Goal: Information Seeking & Learning: Learn about a topic

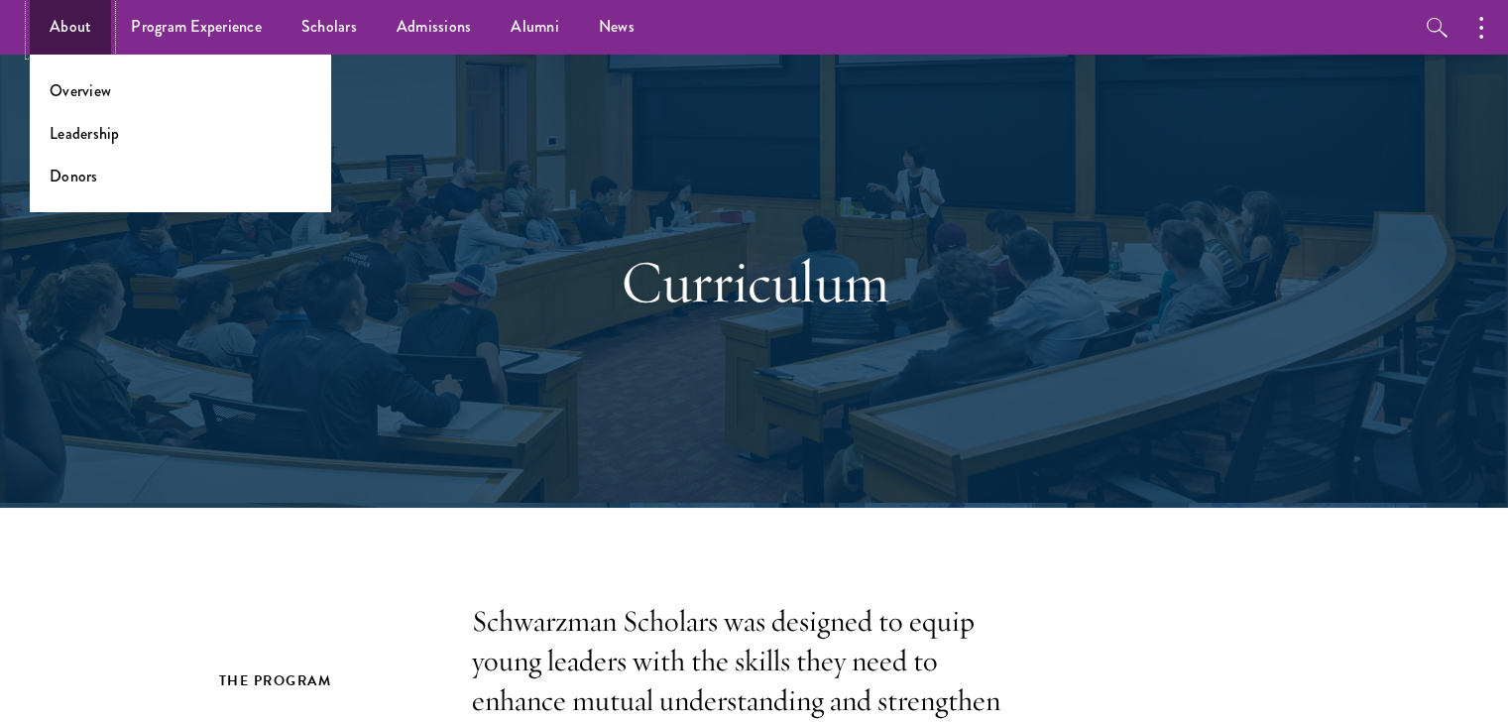
click at [81, 37] on link "About" at bounding box center [70, 27] width 81 height 55
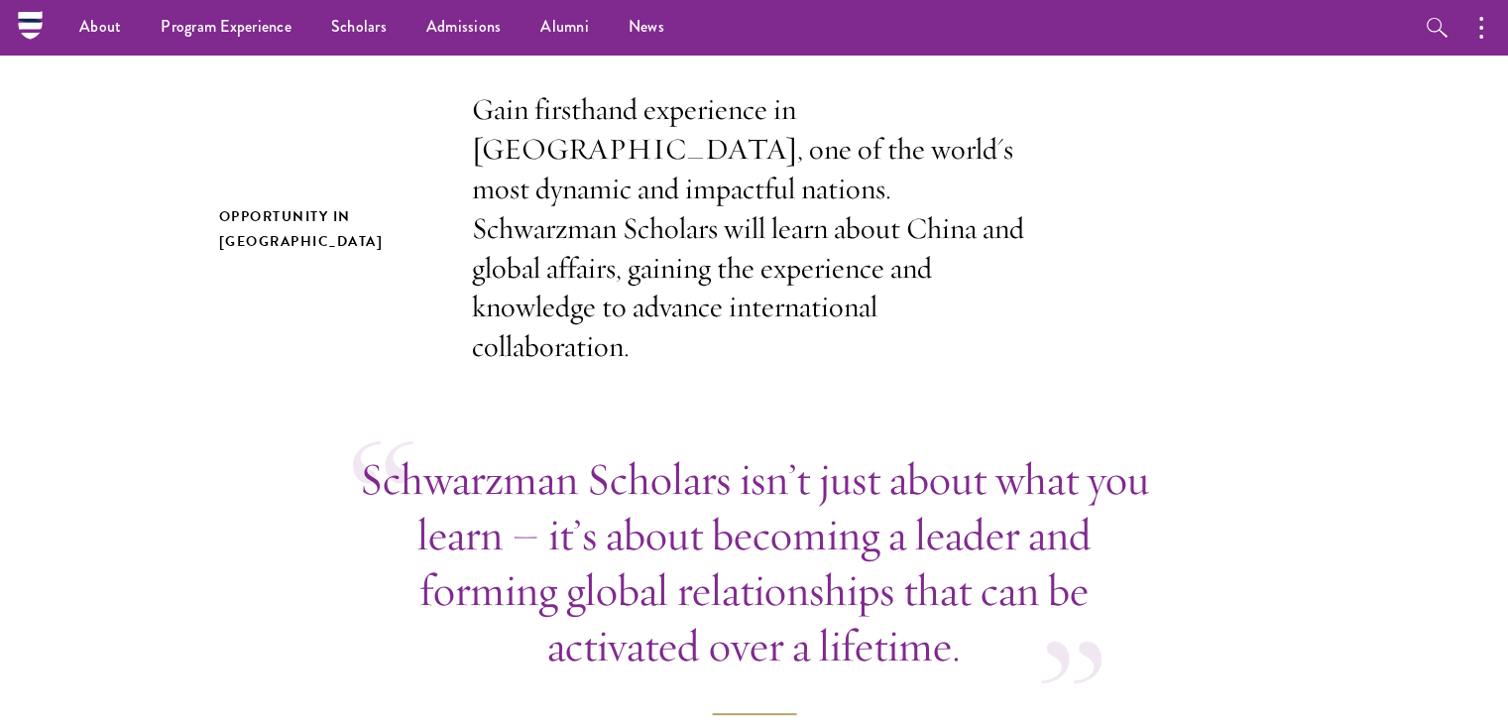
scroll to position [294, 0]
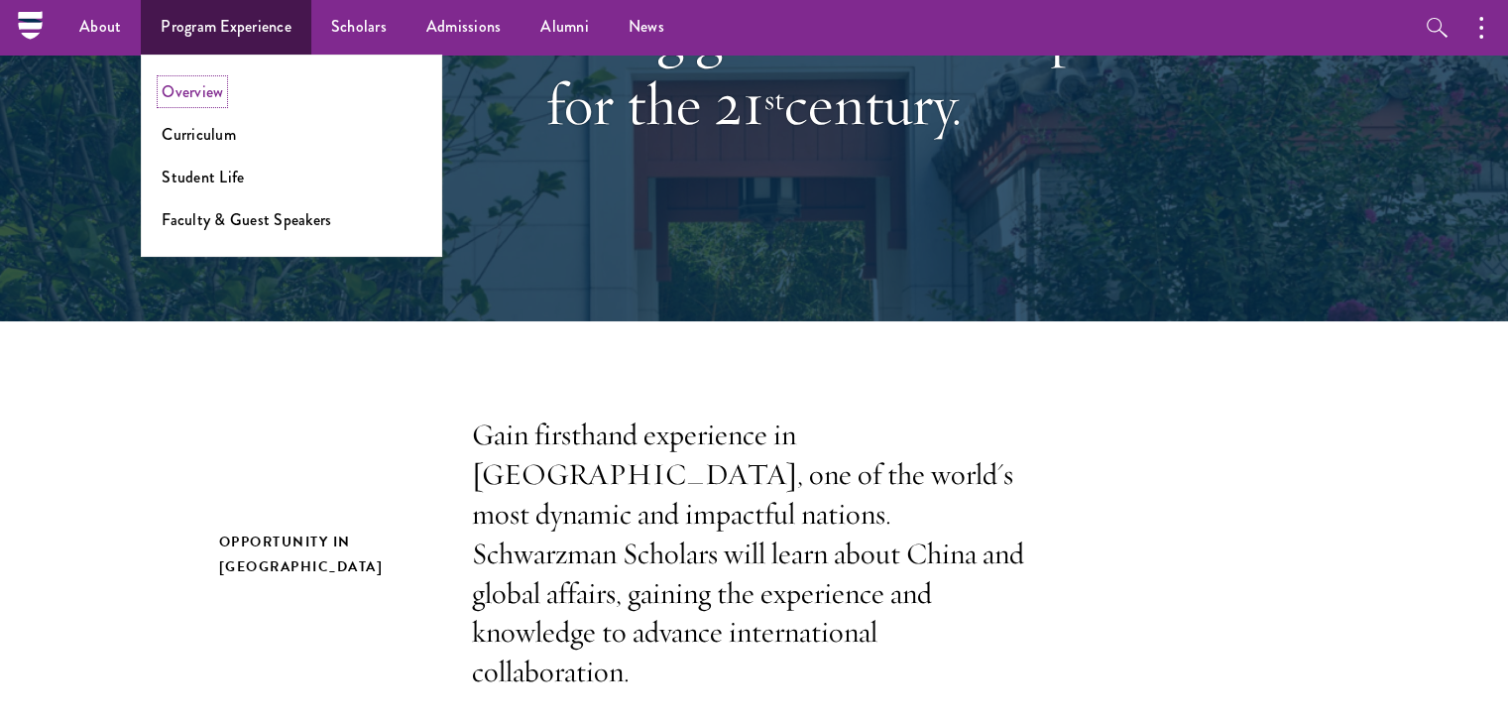
click at [199, 90] on link "Overview" at bounding box center [192, 91] width 61 height 23
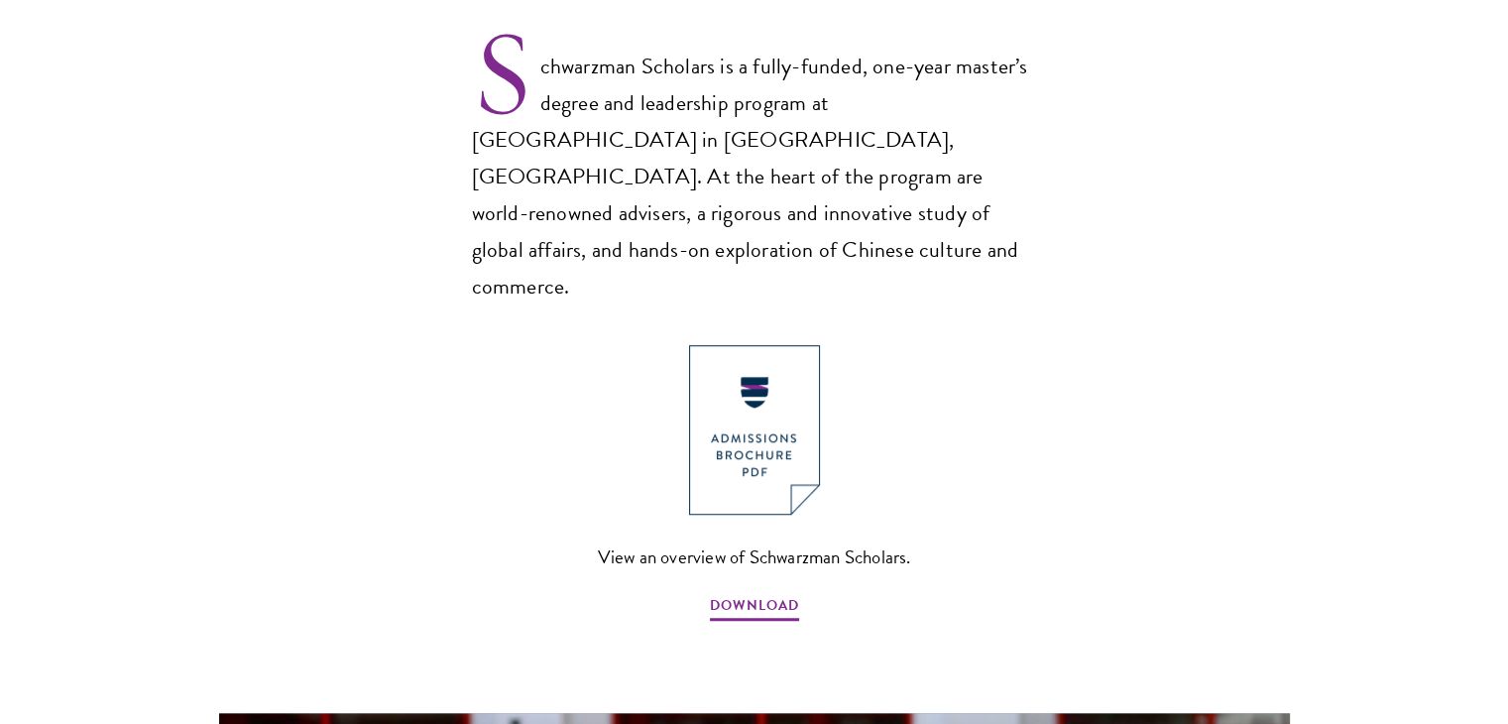
scroll to position [1353, 0]
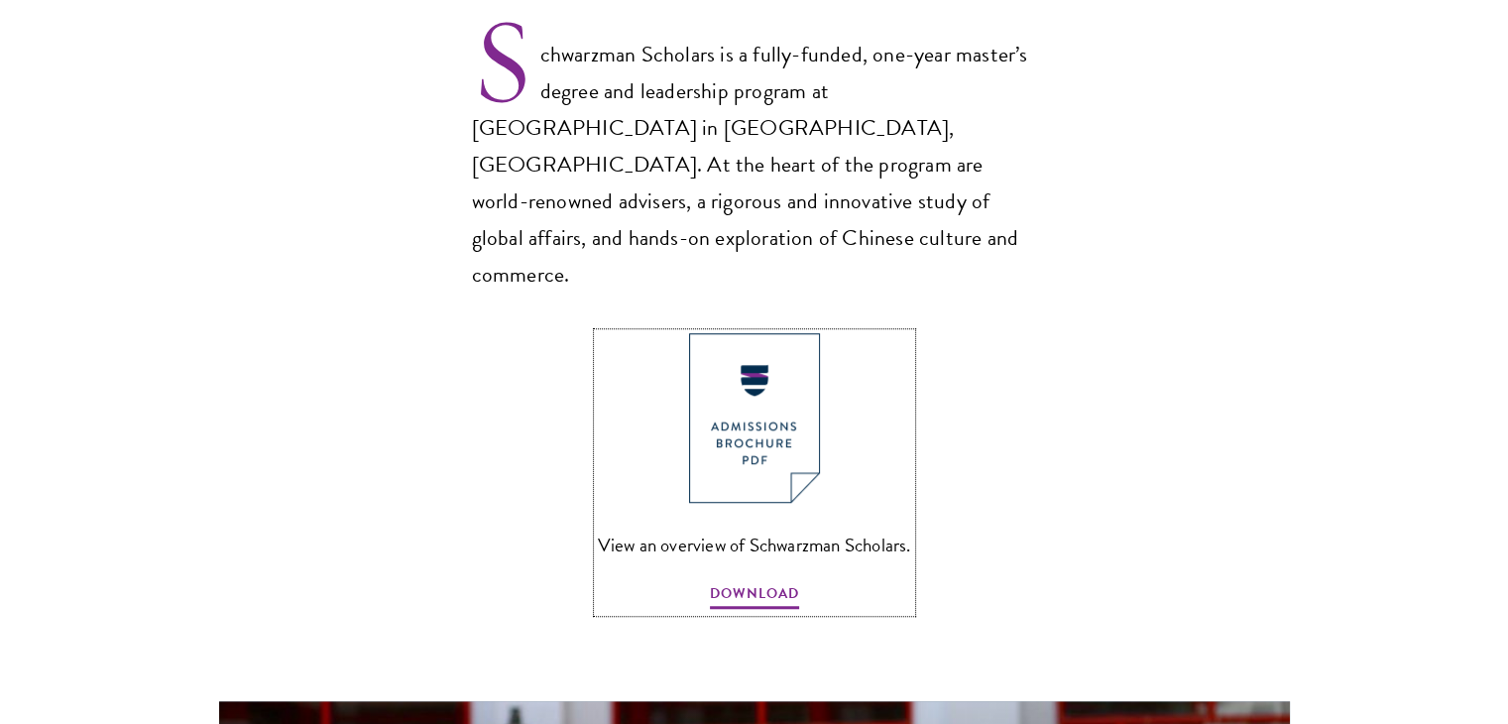
click at [757, 358] on img at bounding box center [754, 418] width 131 height 170
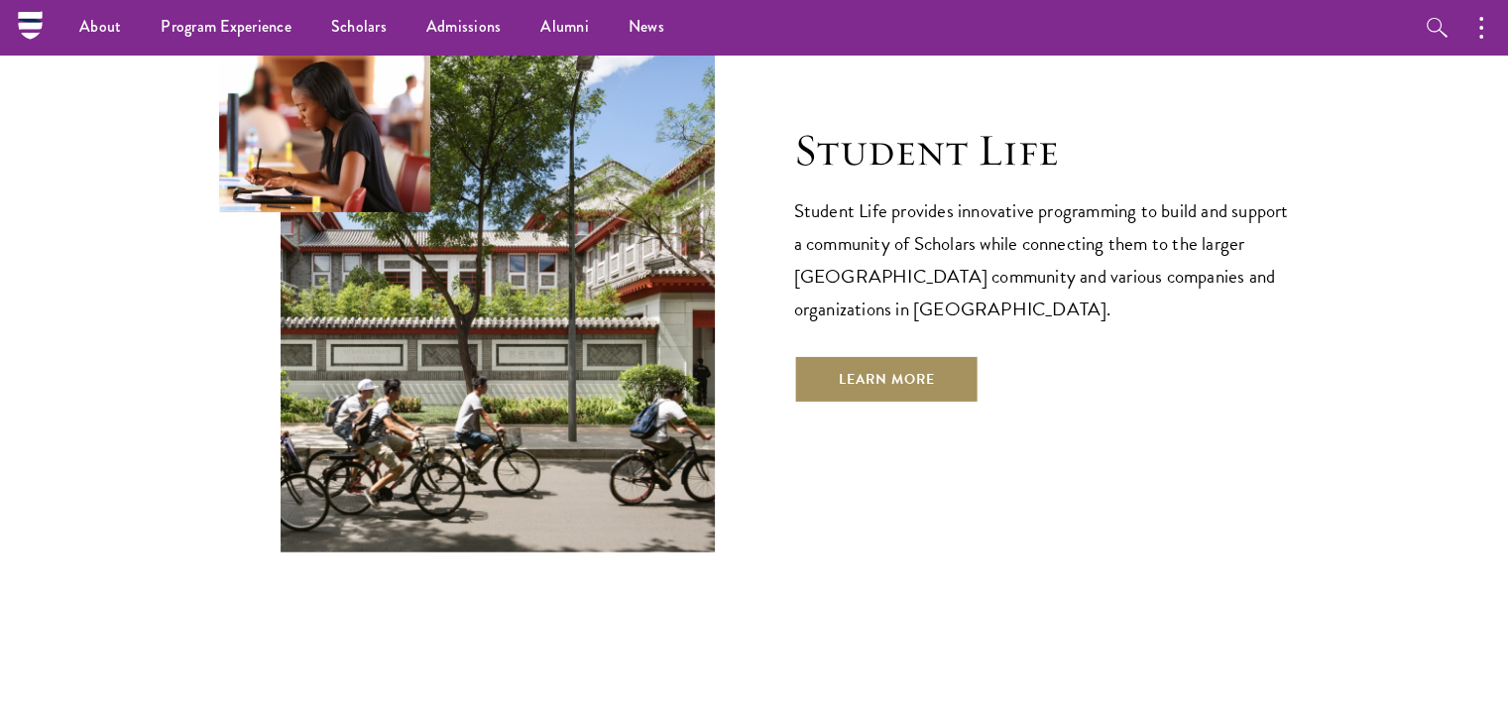
scroll to position [6584, 0]
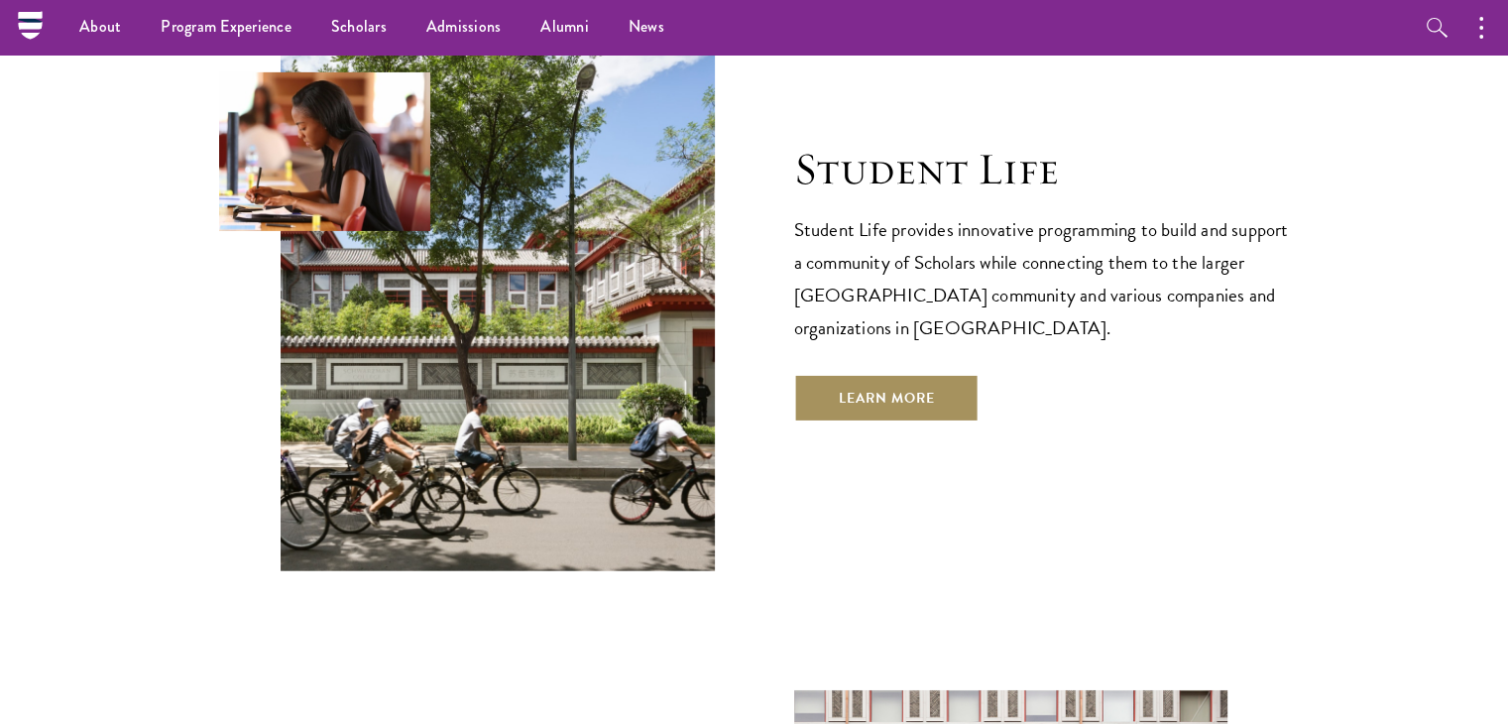
click at [823, 374] on link "Learn More" at bounding box center [886, 398] width 185 height 48
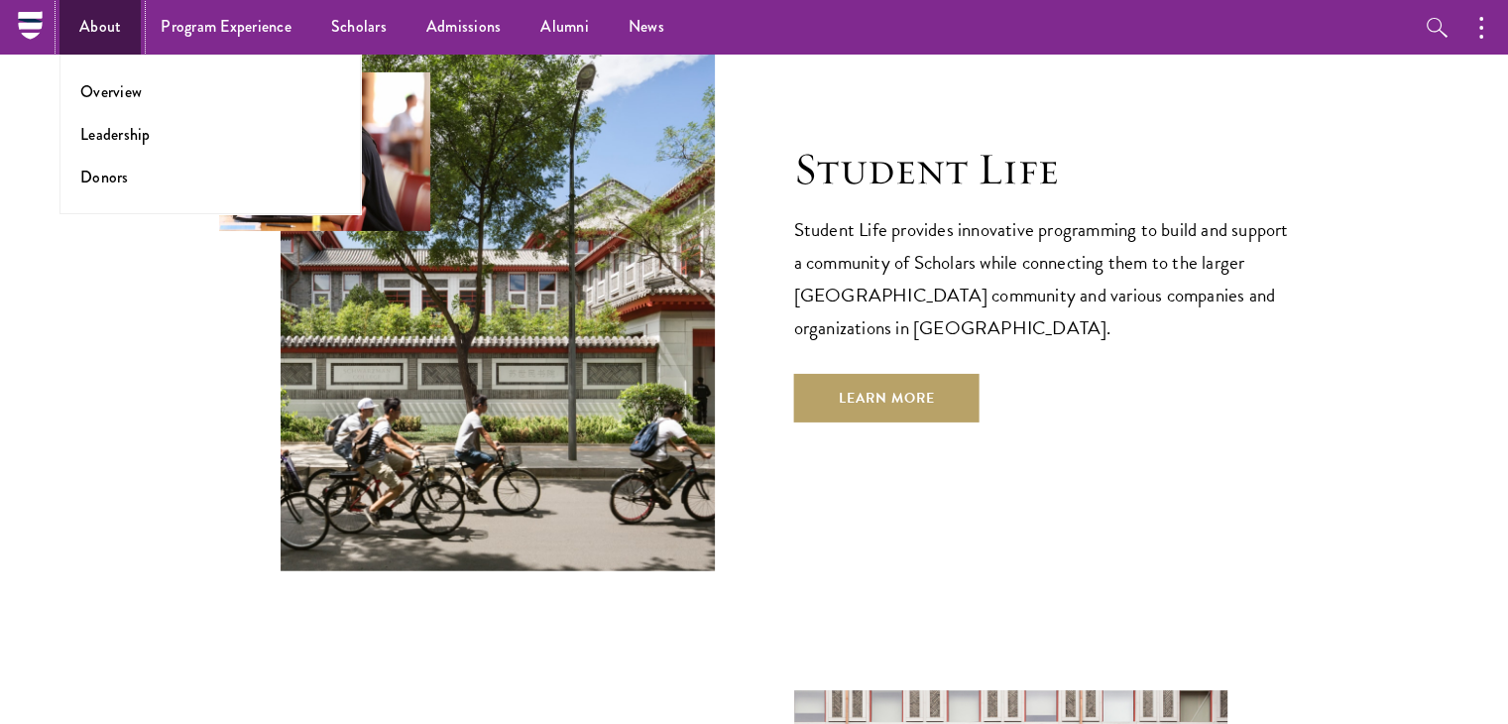
click at [87, 37] on link "About" at bounding box center [100, 27] width 81 height 55
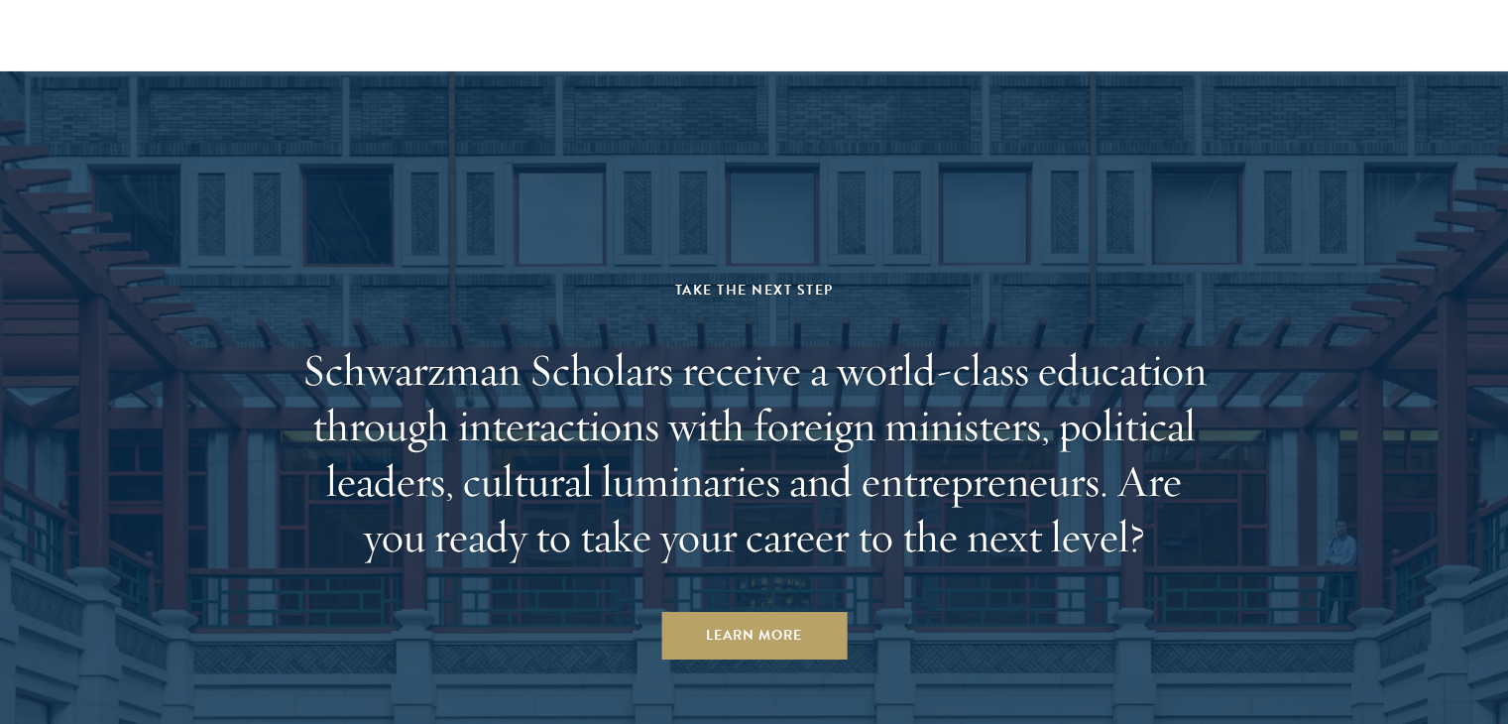
scroll to position [7472, 0]
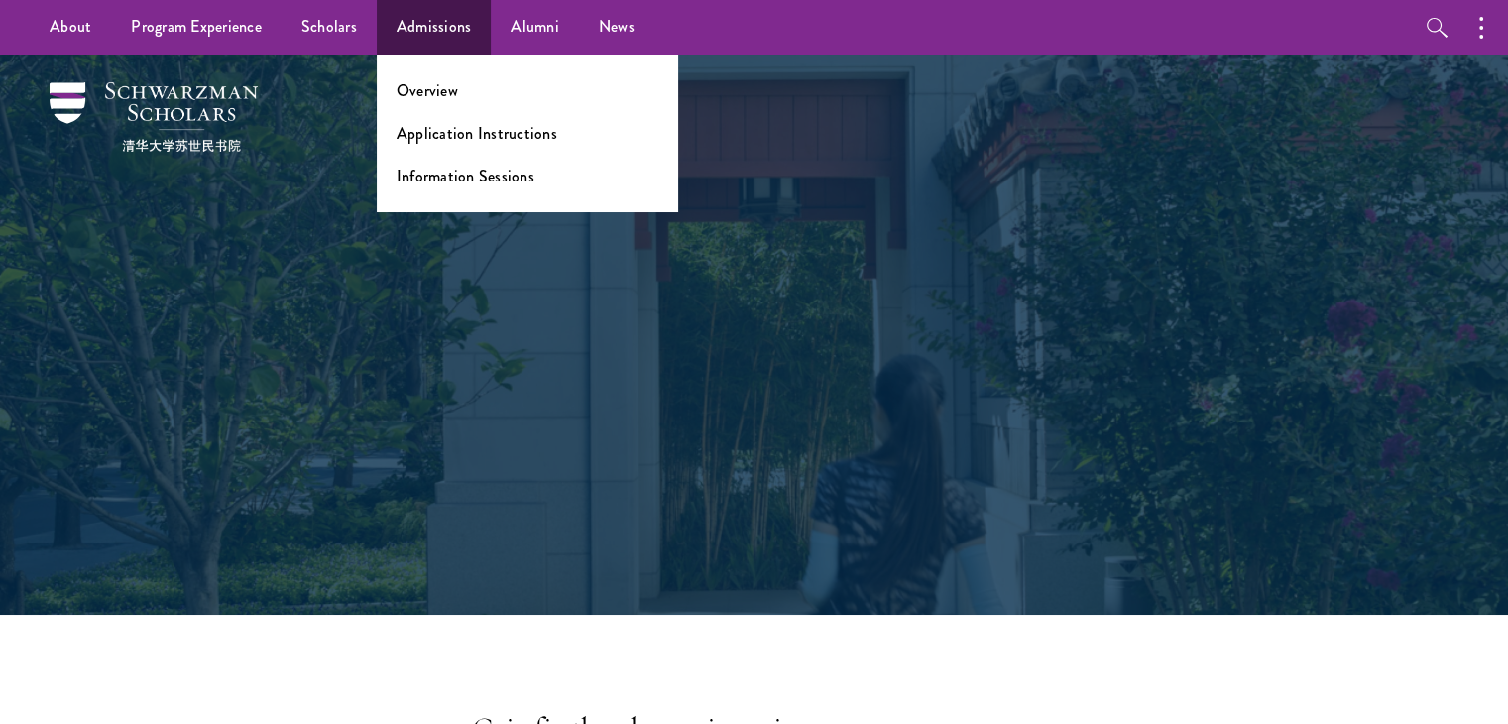
click at [438, 73] on ul "Overview Application Instructions Information Sessions" at bounding box center [527, 134] width 301 height 158
click at [442, 100] on link "Overview" at bounding box center [427, 90] width 61 height 23
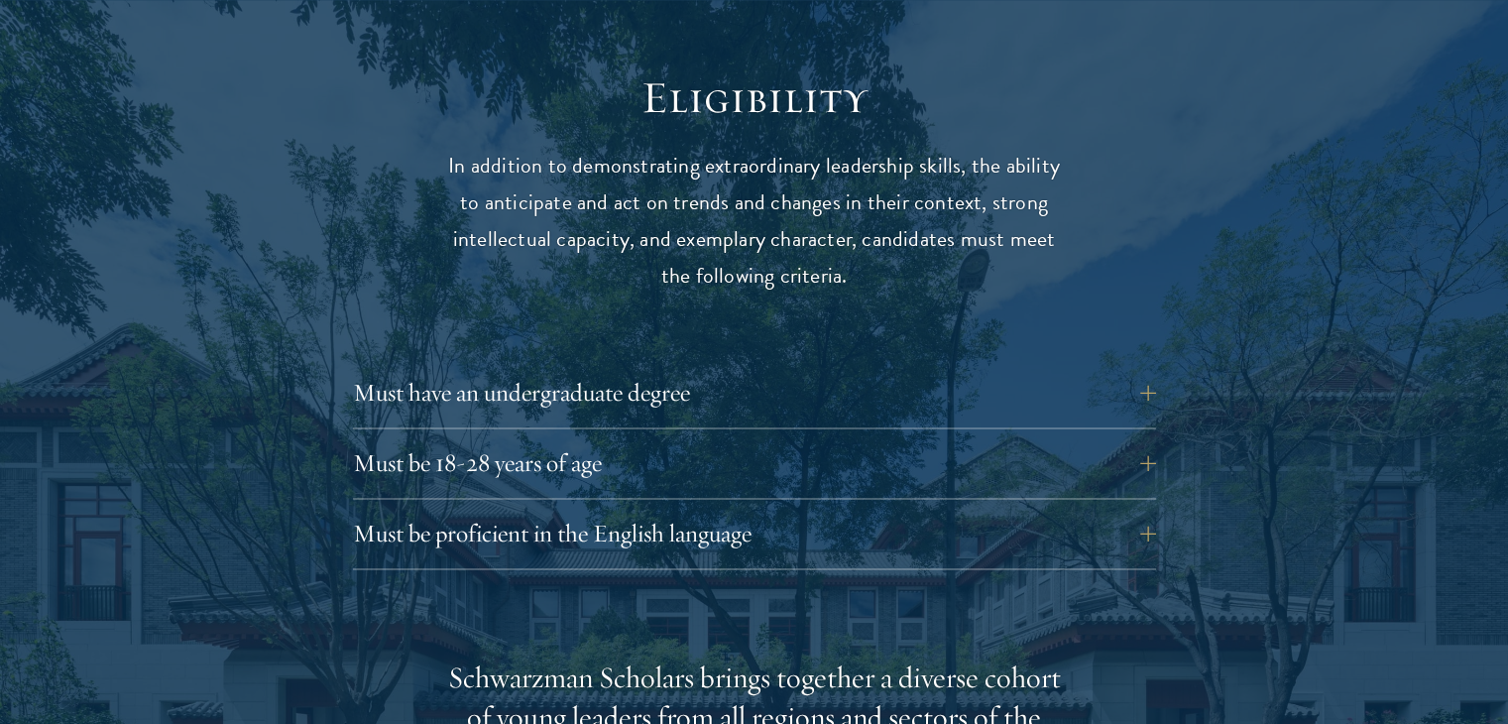
scroll to position [2580, 0]
click at [699, 367] on button "Must have an undergraduate degree" at bounding box center [769, 391] width 803 height 48
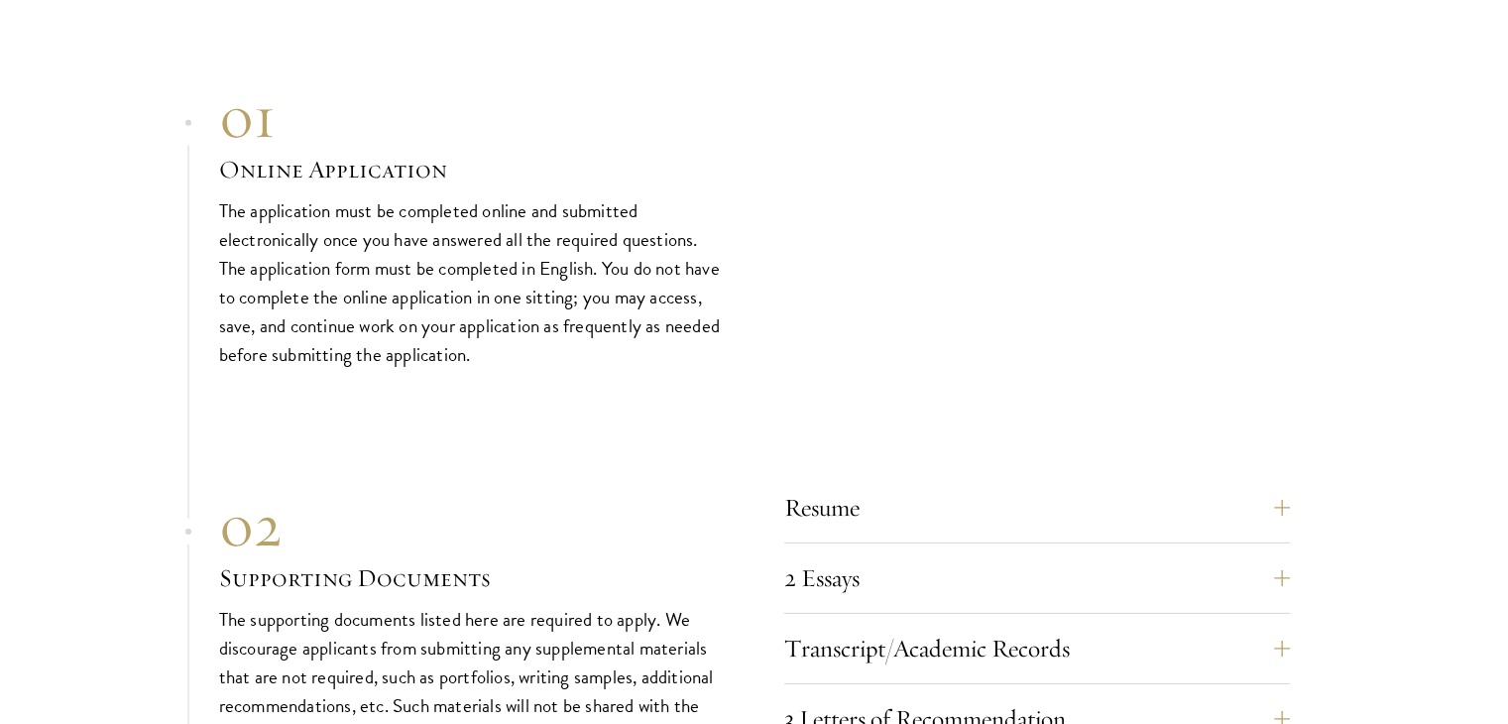
scroll to position [6458, 0]
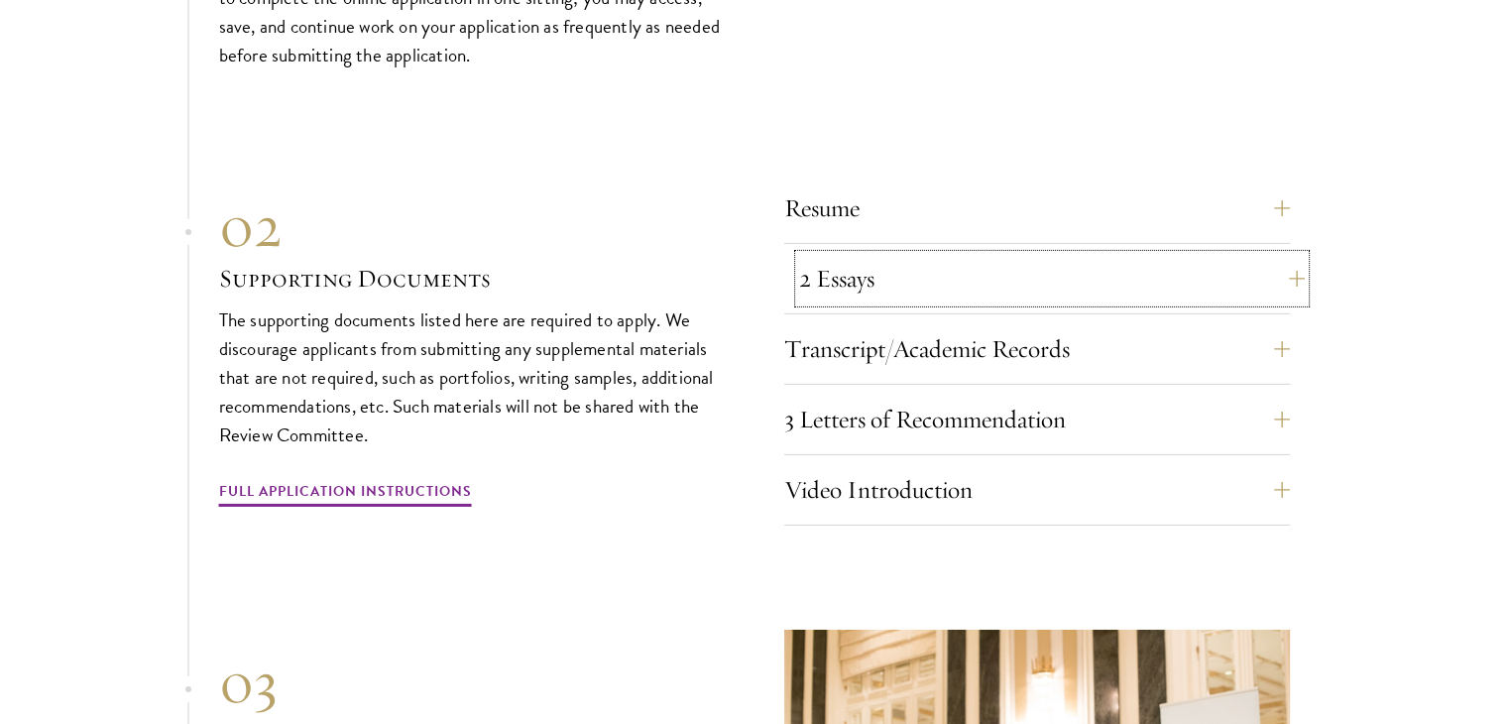
click at [897, 255] on button "2 Essays" at bounding box center [1052, 279] width 506 height 48
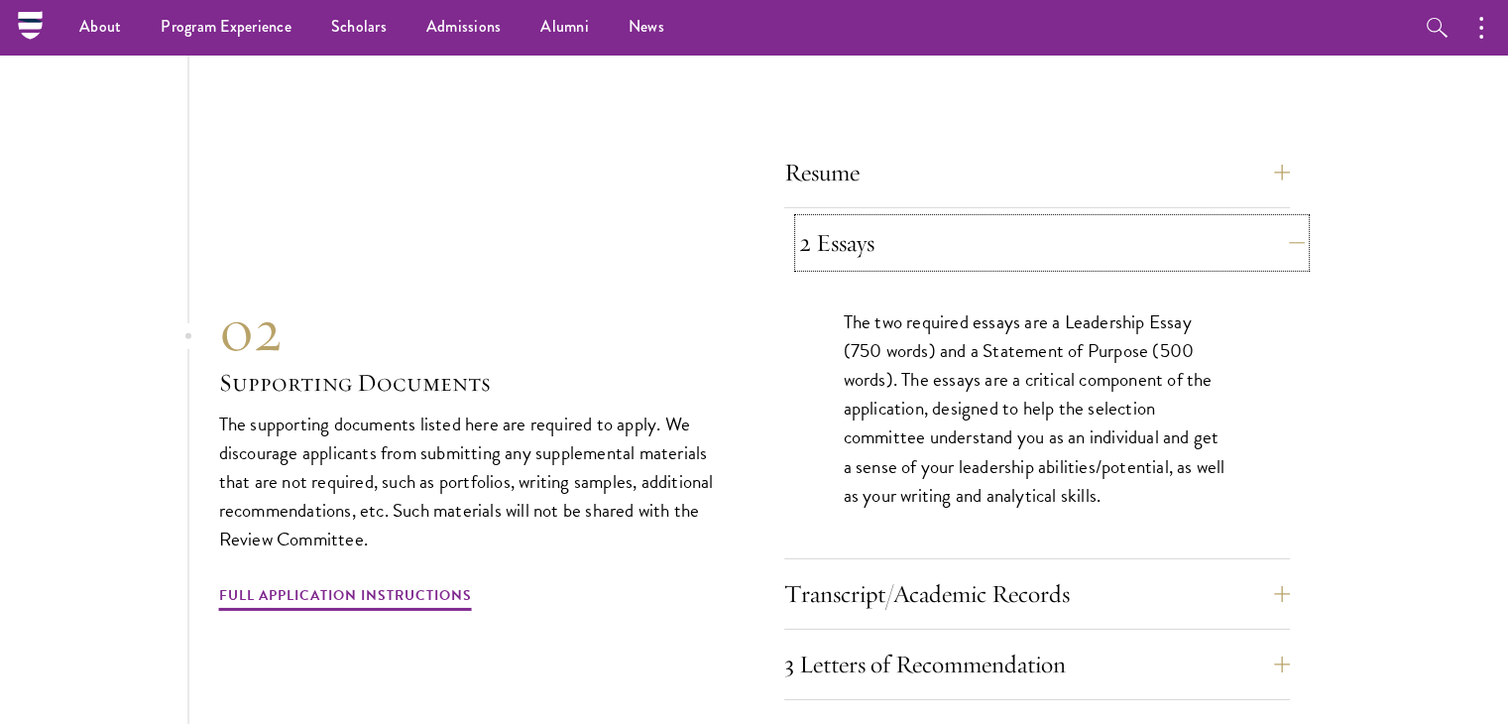
scroll to position [6177, 0]
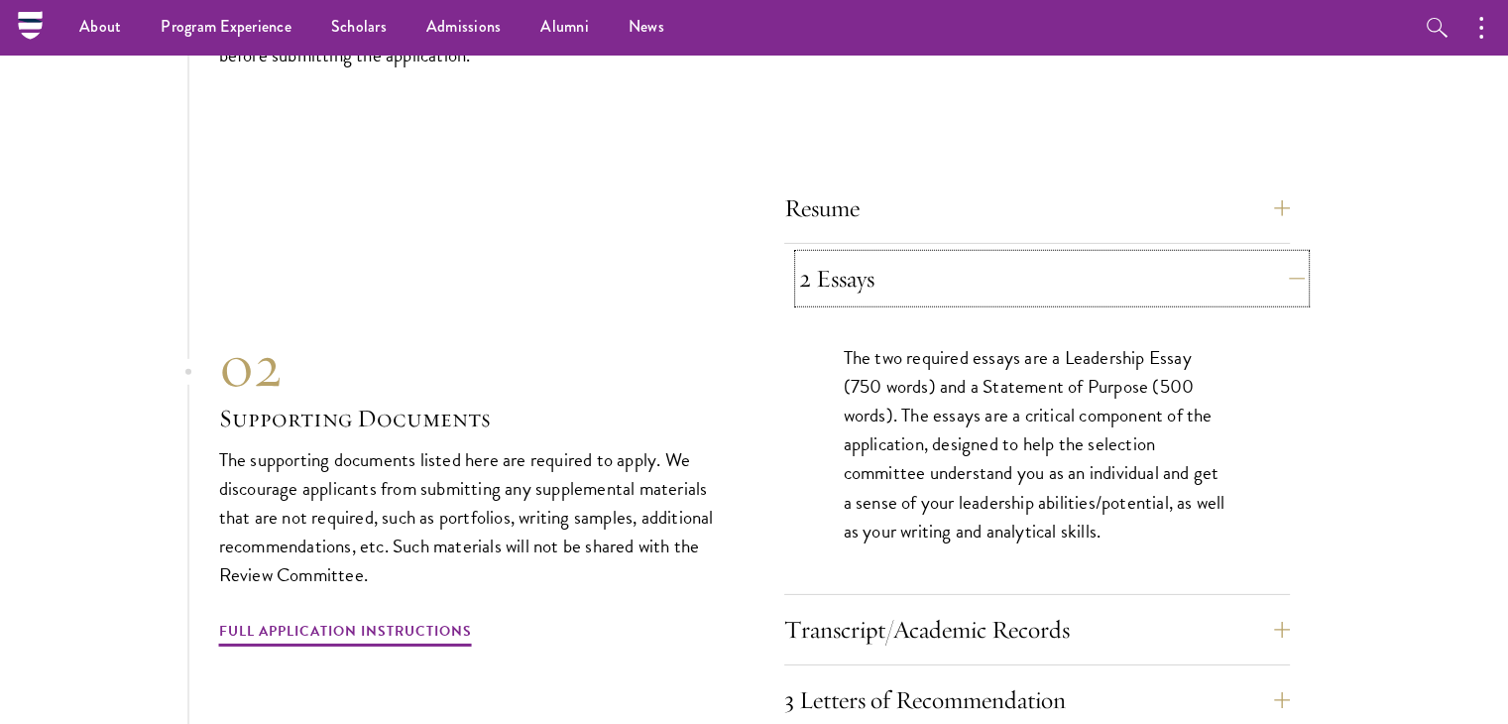
click at [897, 255] on button "2 Essays" at bounding box center [1052, 279] width 506 height 48
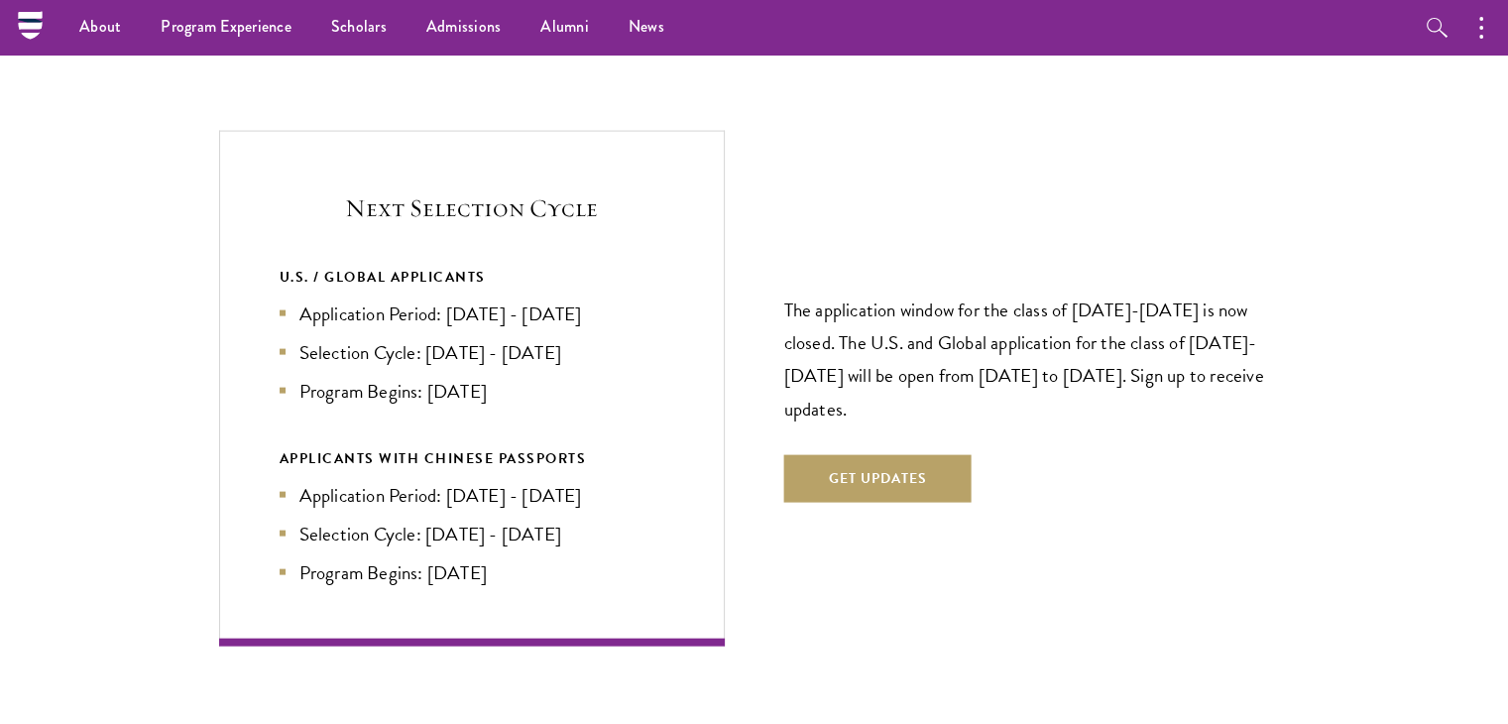
scroll to position [4165, 0]
